Goal: Find specific page/section: Find specific page/section

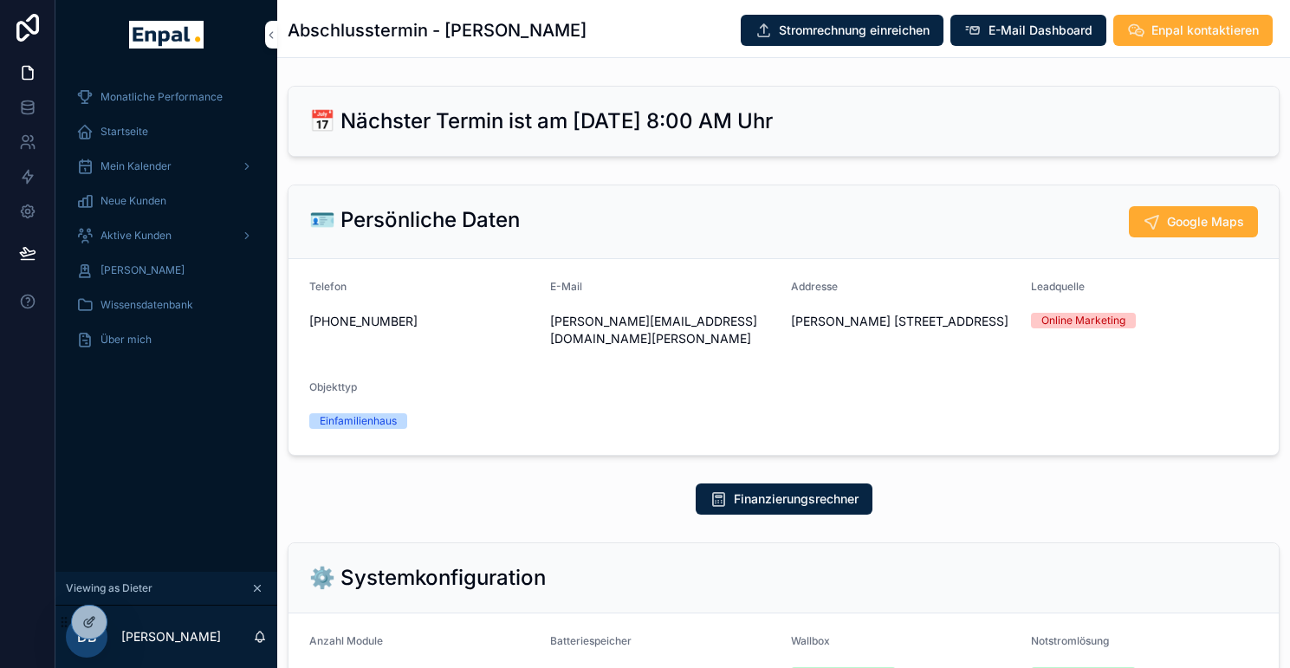
click at [142, 235] on span "Aktive Kunden" at bounding box center [136, 236] width 71 height 14
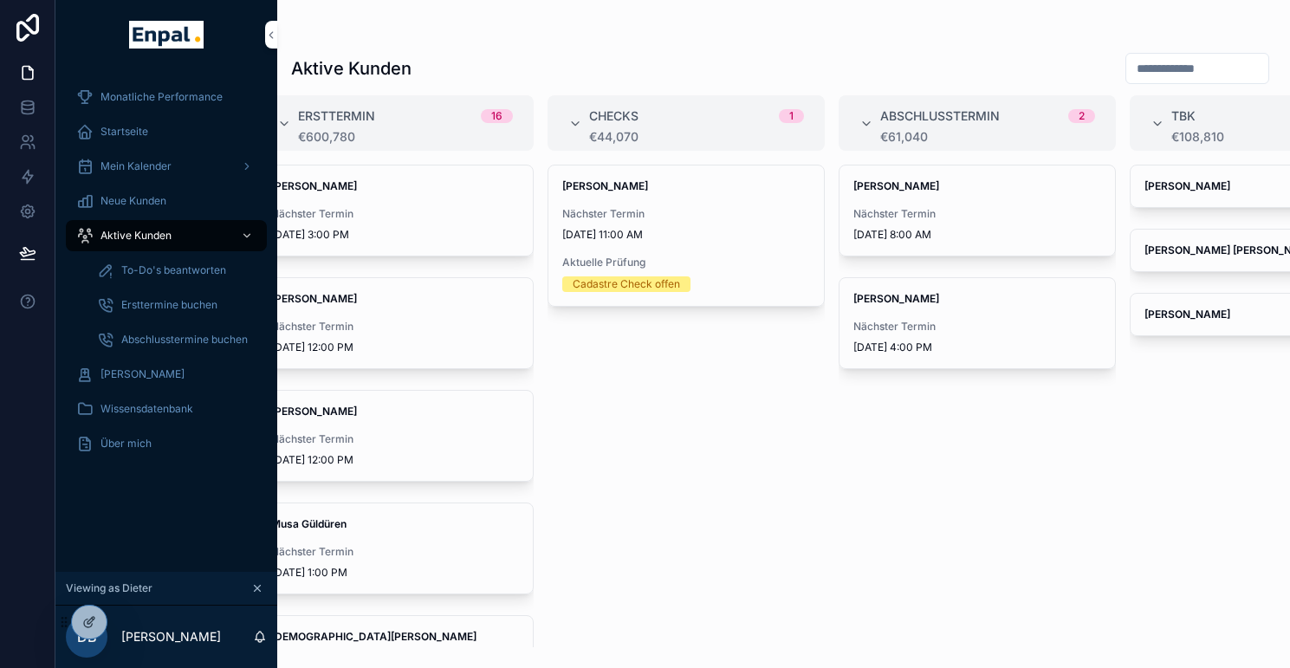
scroll to position [0, 337]
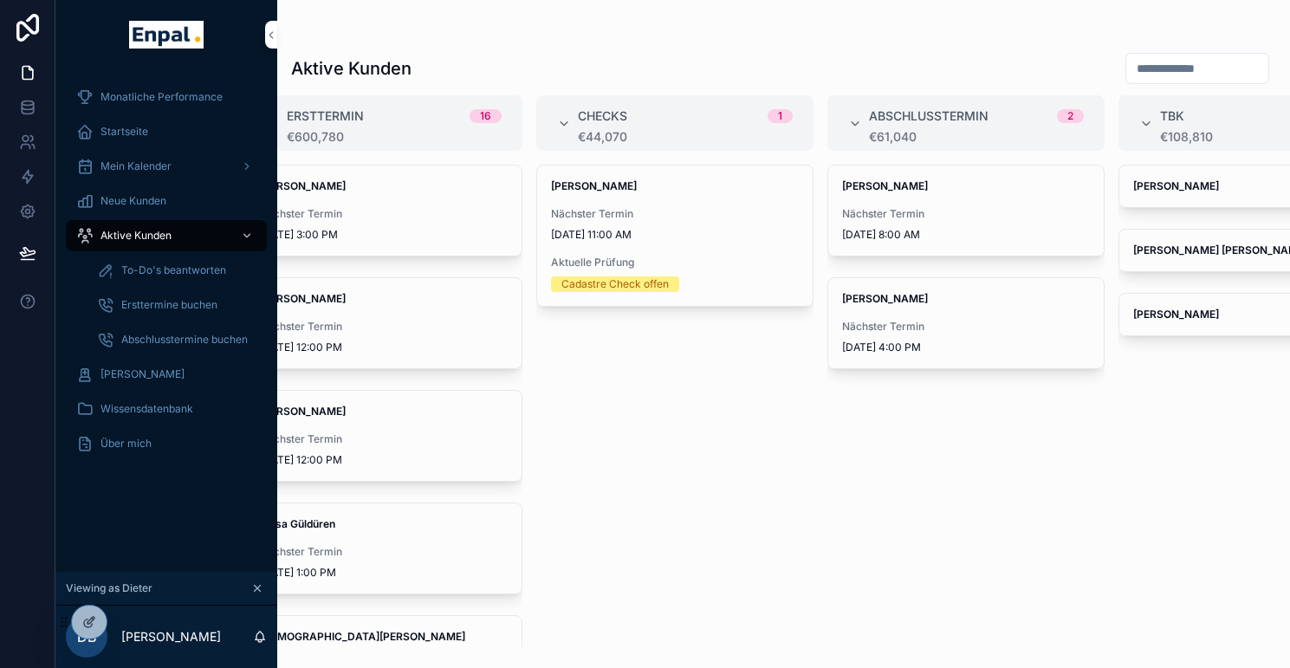
click at [0, 0] on icon at bounding box center [0, 0] width 0 height 0
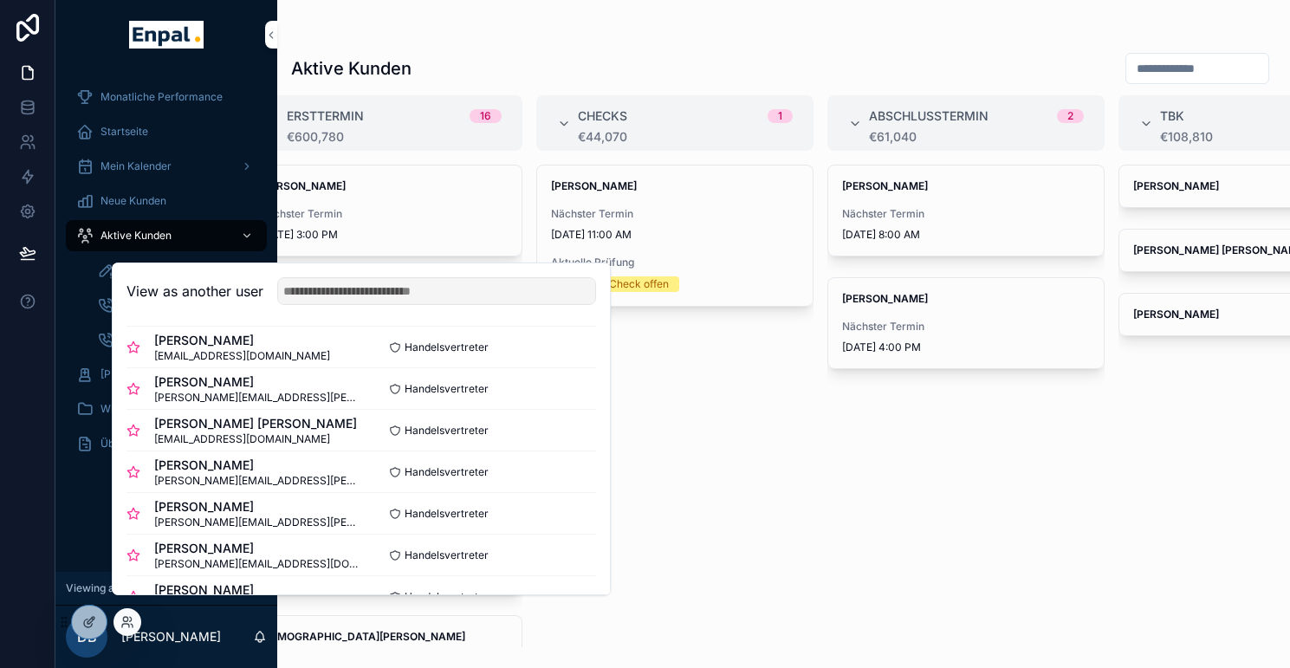
scroll to position [264, 0]
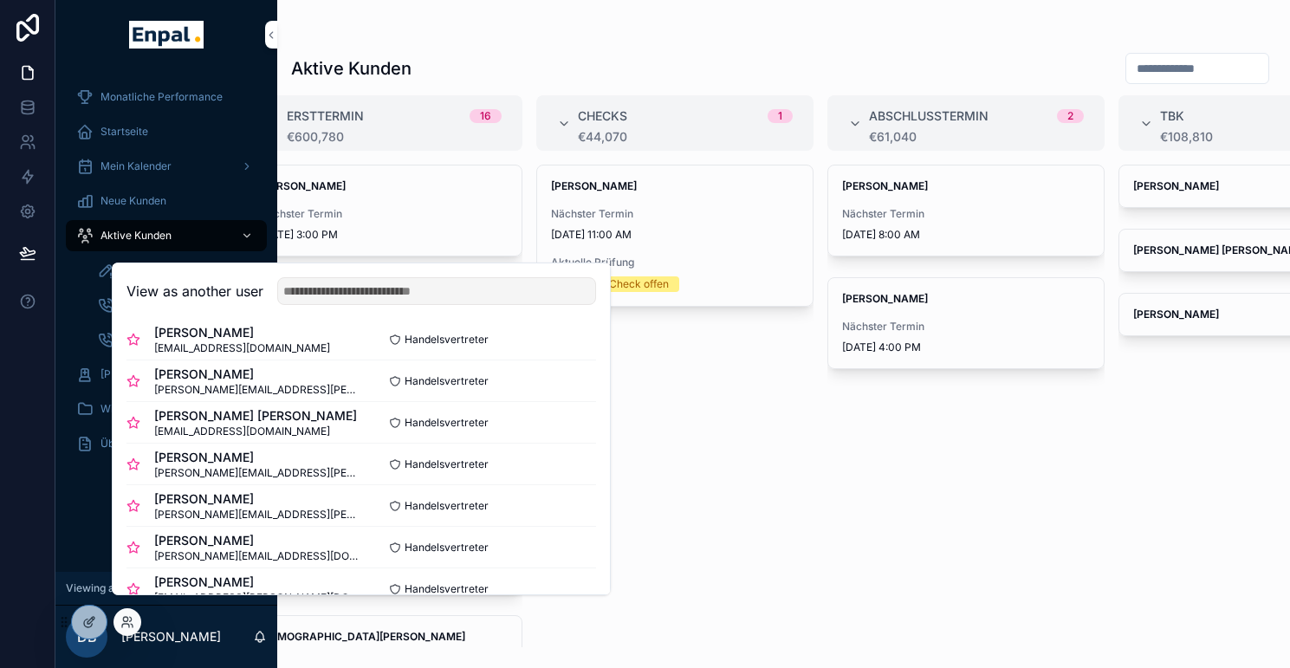
click at [0, 0] on button "Select" at bounding box center [0, 0] width 0 height 0
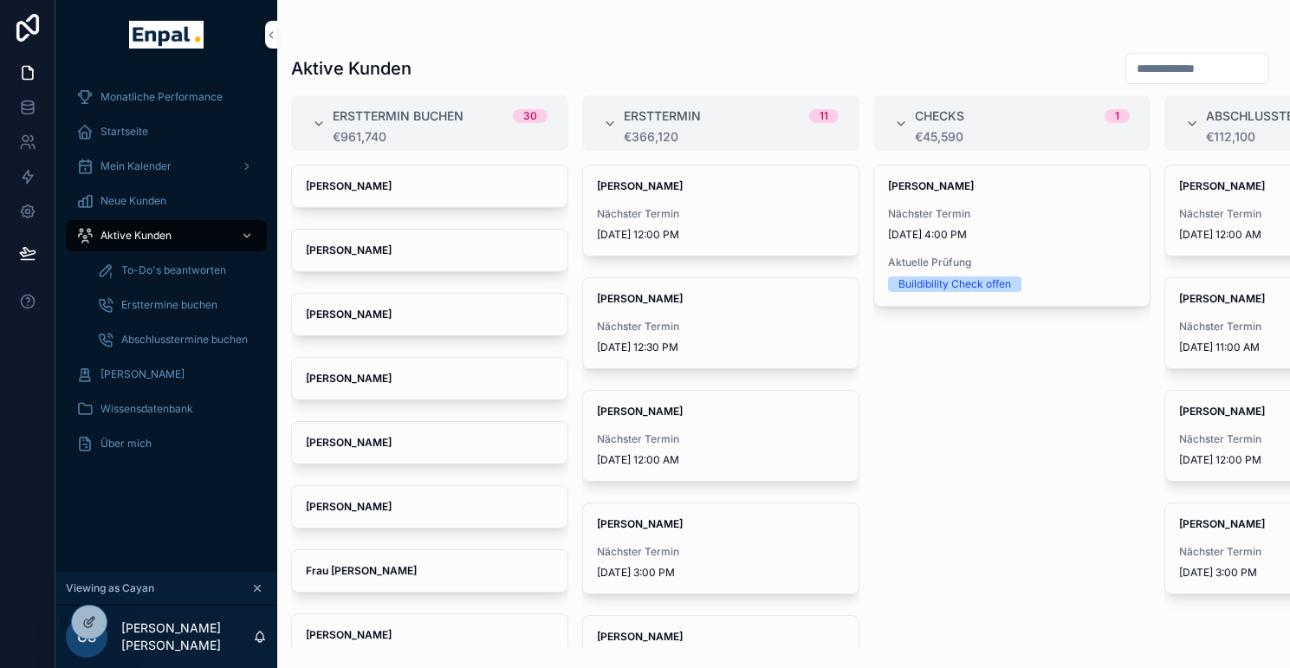
click at [0, 0] on icon at bounding box center [0, 0] width 0 height 0
click at [60, 529] on div "Monatliche Performance Startseite Mein Kalender Neue Kunden Aktive Kunden To-Do…" at bounding box center [166, 320] width 222 height 503
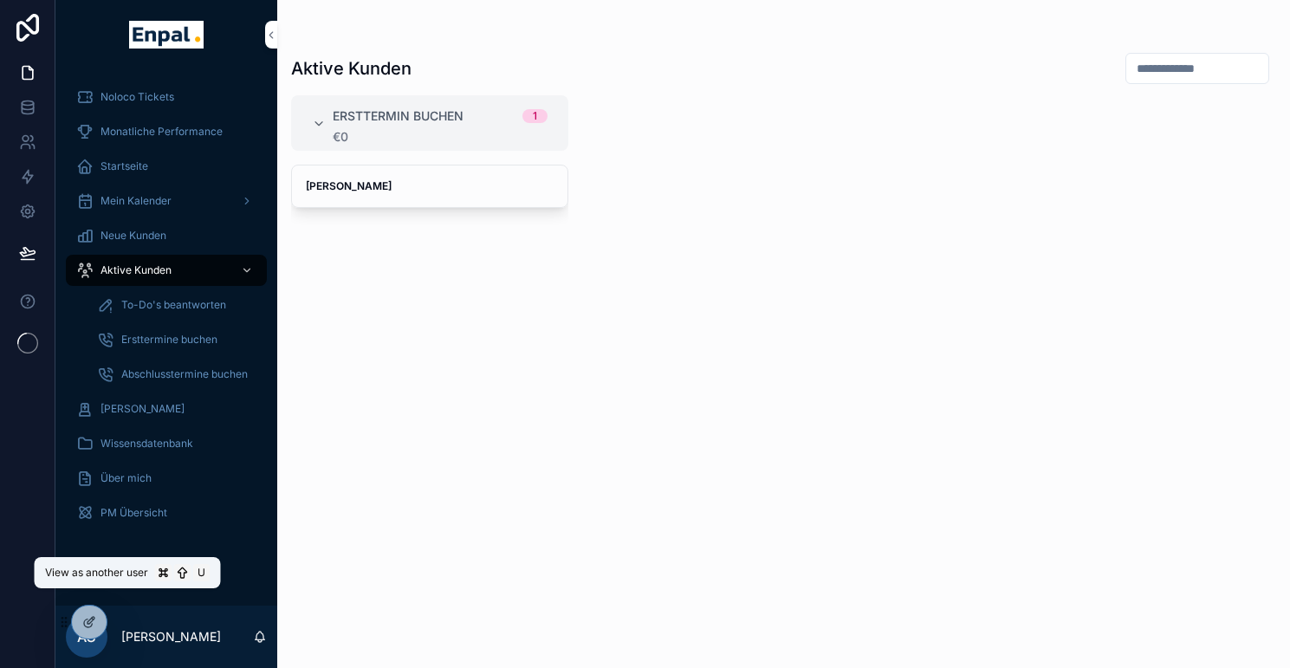
click at [0, 0] on icon at bounding box center [0, 0] width 0 height 0
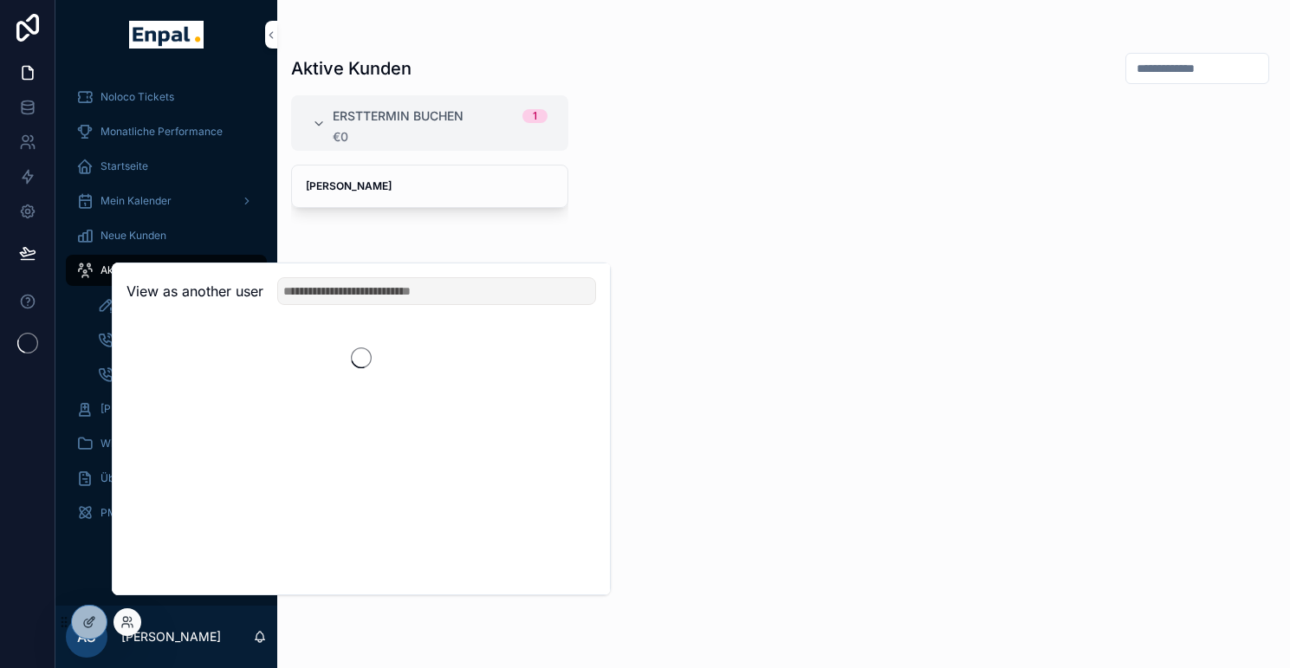
click at [47, 575] on div at bounding box center [27, 334] width 55 height 668
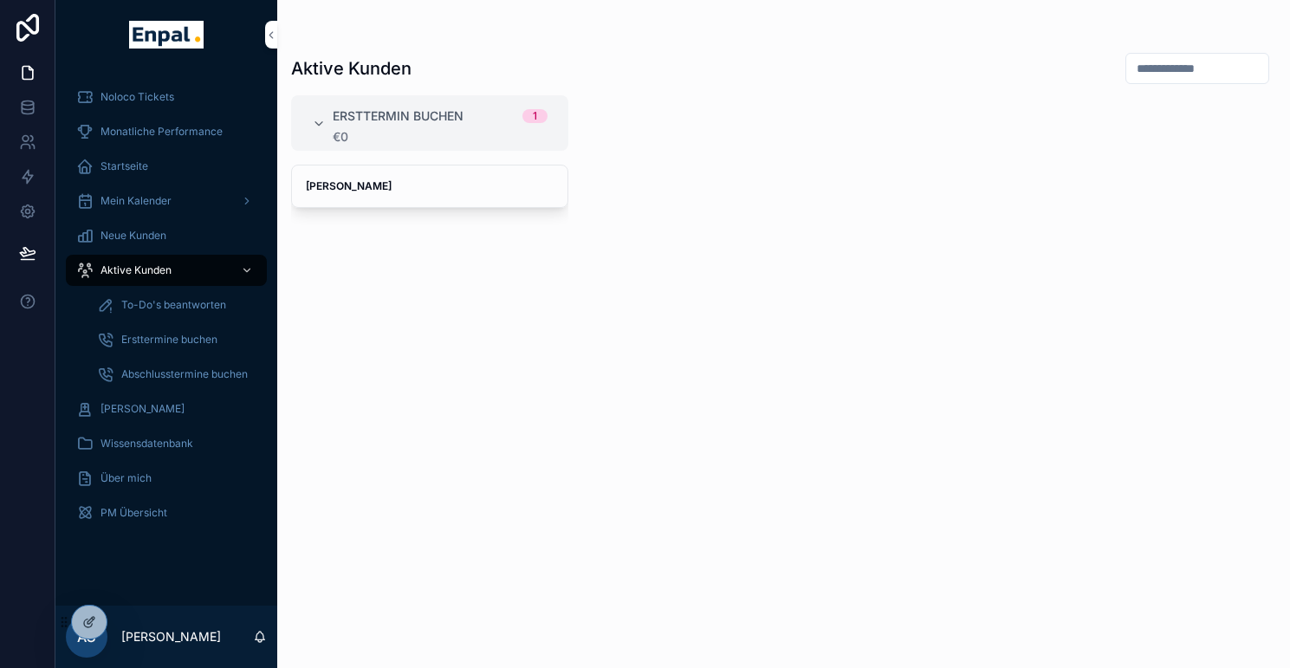
click at [0, 0] on div at bounding box center [0, 0] width 0 height 0
click at [0, 0] on icon at bounding box center [0, 0] width 0 height 0
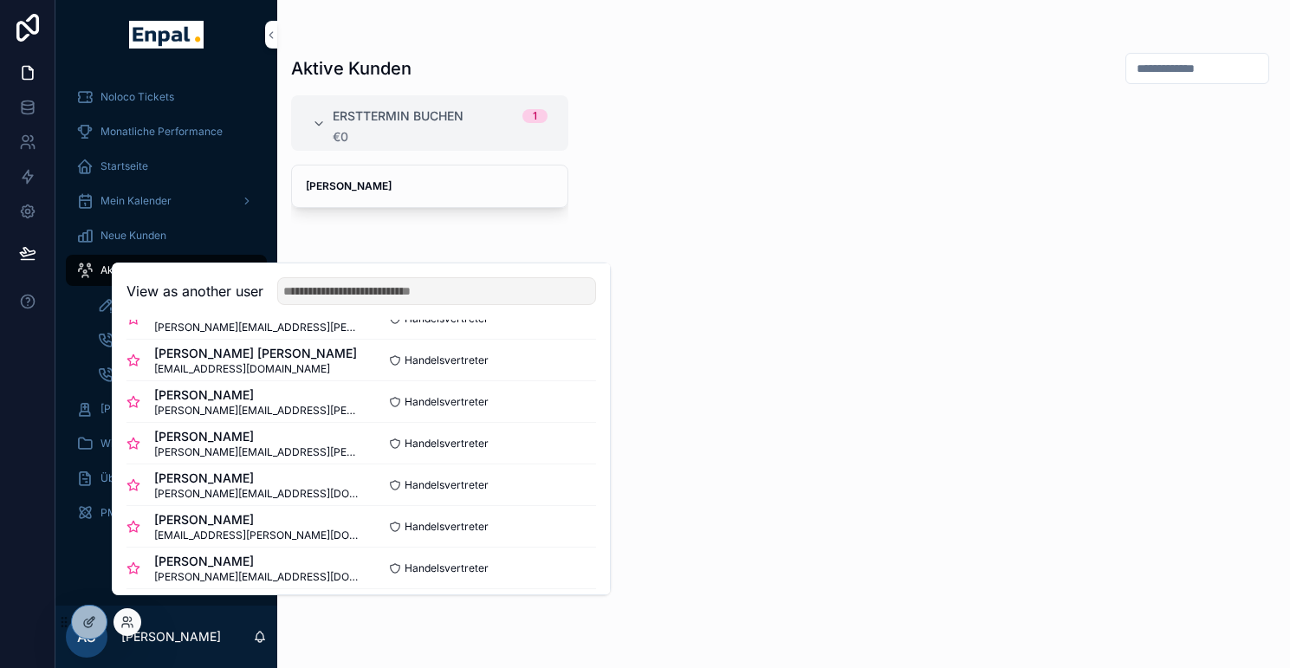
scroll to position [328, 0]
click at [0, 0] on button "Select" at bounding box center [0, 0] width 0 height 0
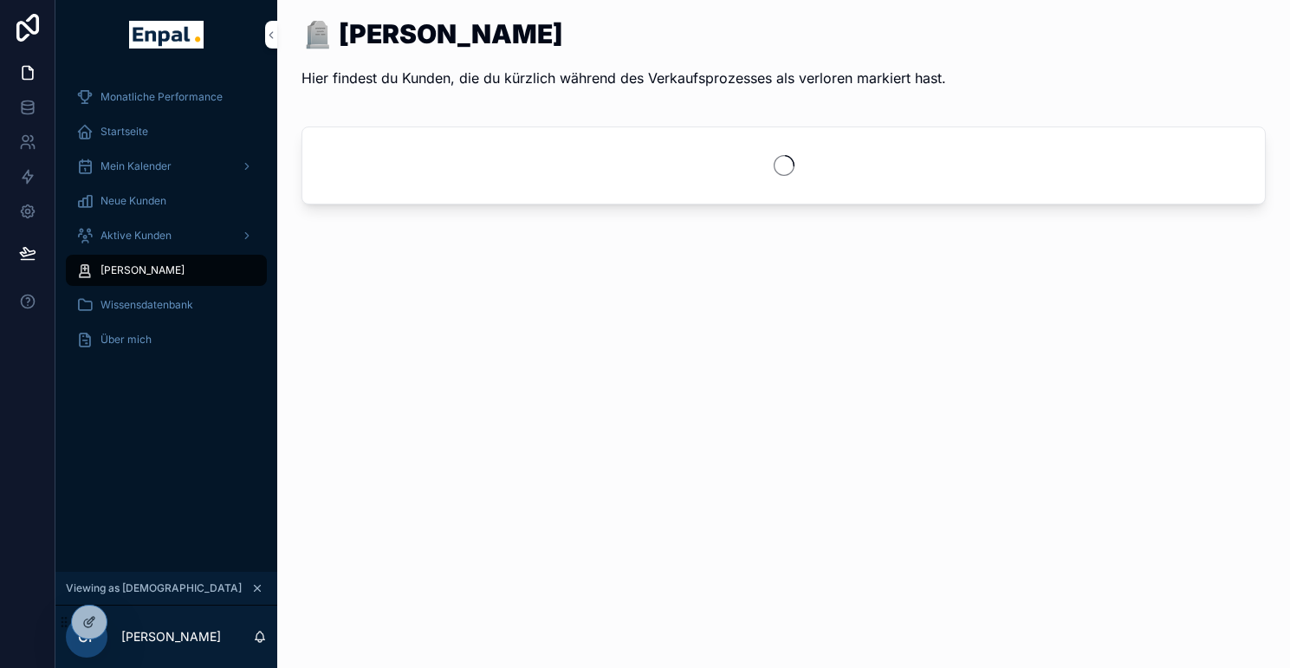
scroll to position [34, 0]
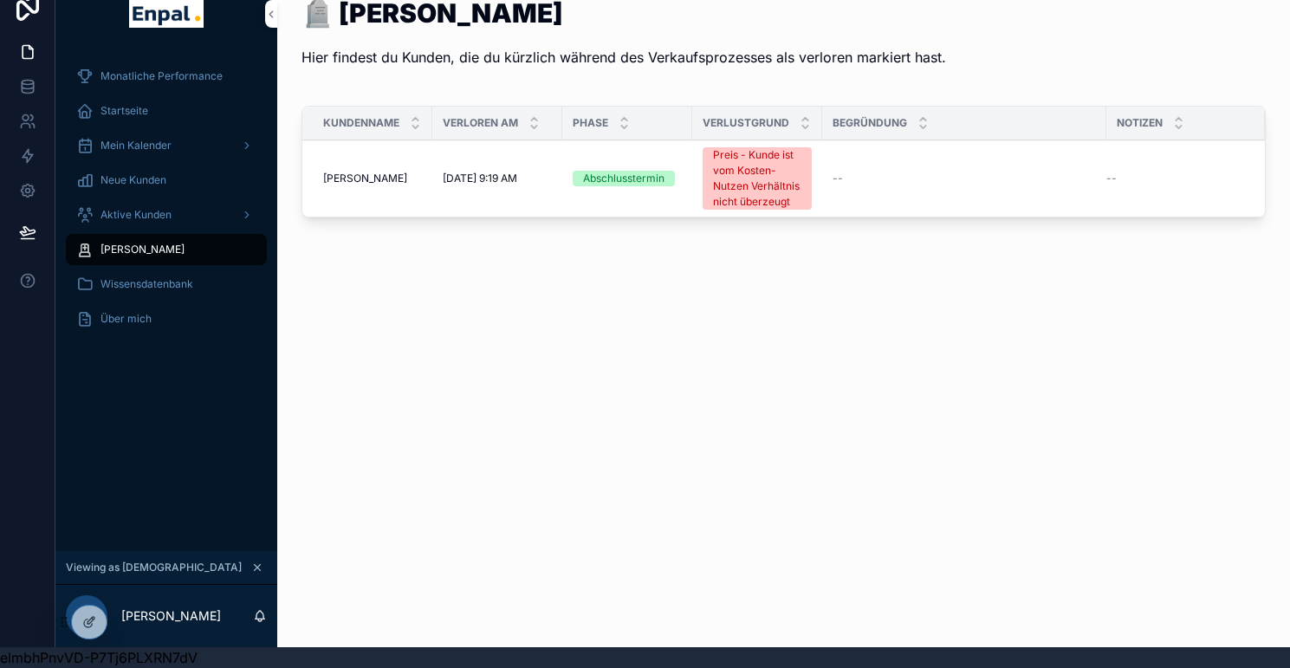
click at [409, 172] on div "Helmut Stoppel Helmut Stoppel" at bounding box center [372, 179] width 99 height 14
click at [347, 172] on span "Helmut Stoppel" at bounding box center [365, 179] width 84 height 14
click at [776, 173] on div "Preis - Kunde ist vom Kosten-Nutzen Verhältnis nicht überzeugt" at bounding box center [757, 178] width 88 height 62
click at [381, 172] on span "Helmut Stoppel" at bounding box center [365, 179] width 84 height 14
